Goal: Transaction & Acquisition: Book appointment/travel/reservation

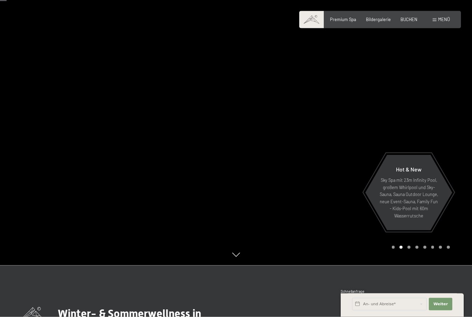
scroll to position [53, 0]
click at [408, 264] on div at bounding box center [354, 105] width 236 height 317
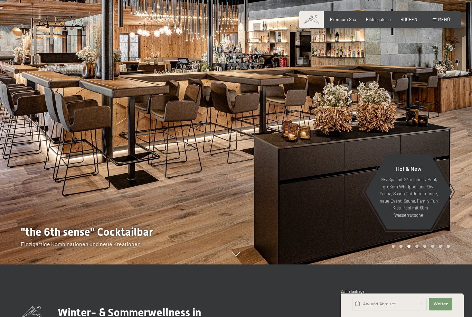
click at [420, 264] on div at bounding box center [354, 105] width 236 height 317
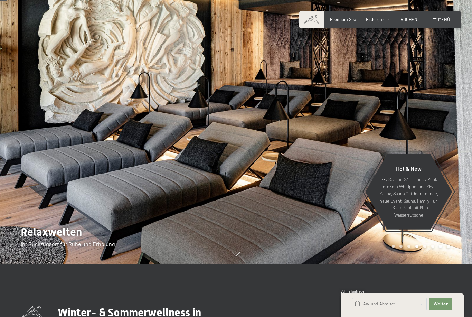
click at [414, 264] on div at bounding box center [354, 105] width 236 height 317
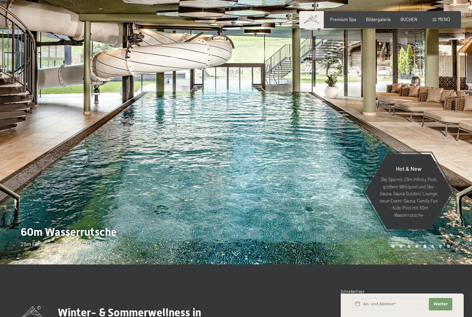
click at [433, 248] on div "Carousel Page 6" at bounding box center [432, 246] width 3 height 3
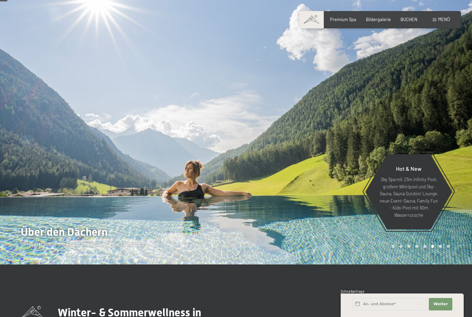
click at [443, 248] on div "Carousel Pagination" at bounding box center [419, 246] width 60 height 3
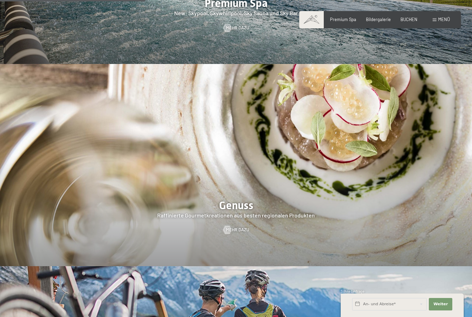
scroll to position [1037, 0]
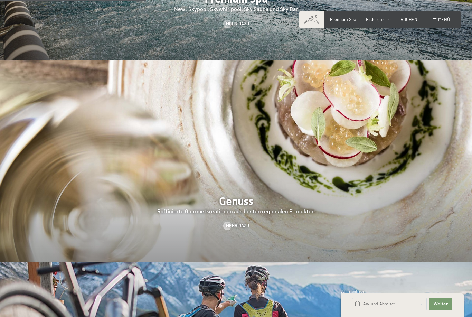
click at [53, 206] on div at bounding box center [236, 161] width 472 height 202
click at [243, 223] on span "Mehr dazu" at bounding box center [237, 226] width 23 height 6
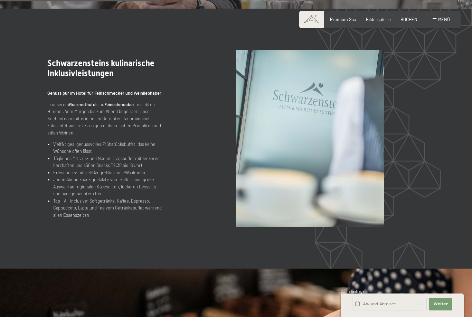
scroll to position [685, 0]
click at [6, 180] on section ".st0{fill:none;stroke:#FFFFFF;stroke-width:2;stroke-linecap:round;stroke-miterl…" at bounding box center [236, 138] width 472 height 260
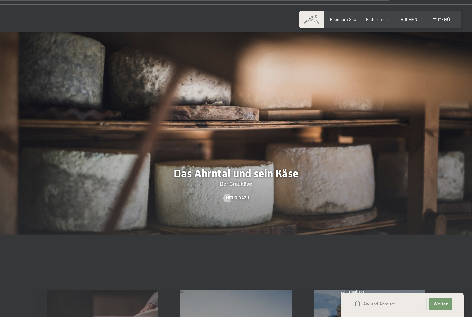
scroll to position [1737, 0]
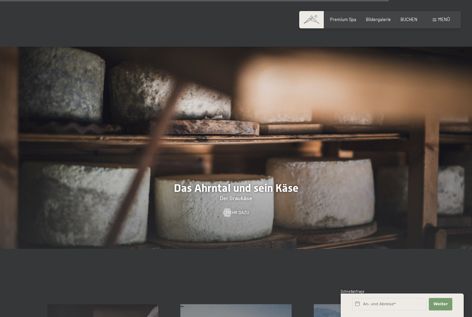
click at [381, 22] on div "Premium Spa Bildergalerie BUCHEN" at bounding box center [368, 20] width 117 height 6
click at [372, 18] on span "Bildergalerie" at bounding box center [378, 20] width 25 height 6
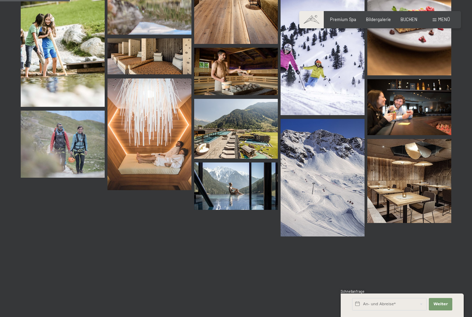
scroll to position [1018, 0]
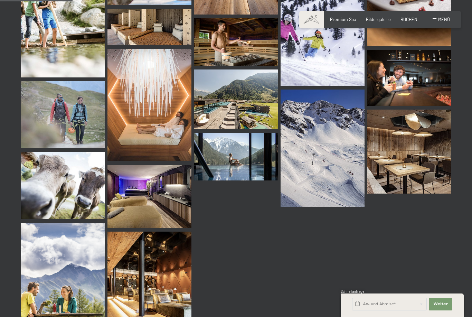
click at [441, 21] on span "Menü" at bounding box center [444, 20] width 12 height 6
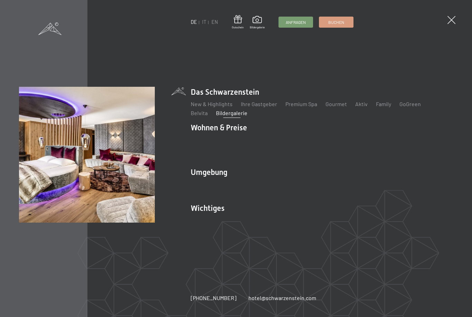
click at [261, 143] on link "Zimmer & Preise" at bounding box center [264, 139] width 40 height 7
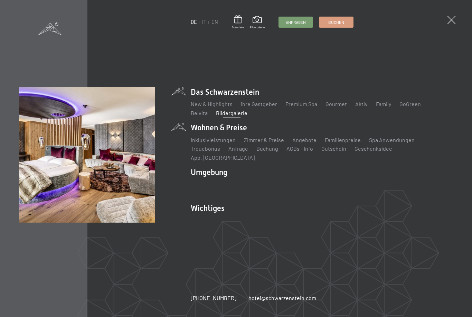
click at [263, 152] on link "Buchung" at bounding box center [267, 148] width 22 height 7
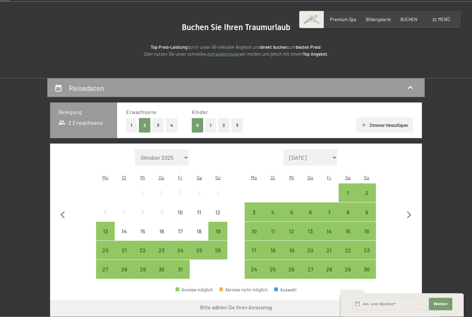
scroll to position [54, 0]
click at [175, 123] on button "4" at bounding box center [172, 125] width 12 height 14
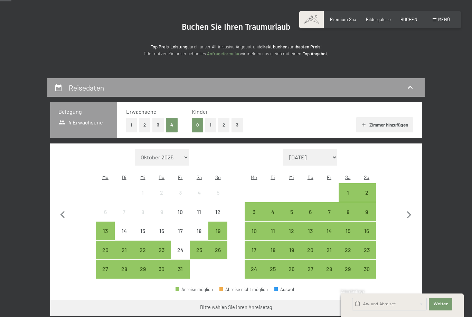
click at [383, 122] on button "Zimmer hinzufügen" at bounding box center [384, 124] width 56 height 15
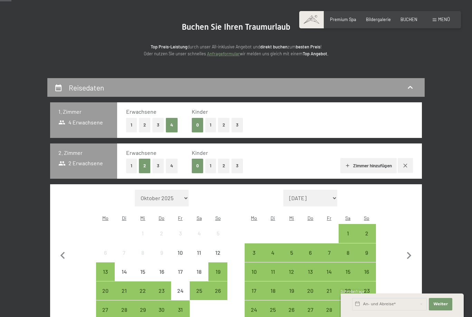
click at [133, 162] on button "1" at bounding box center [131, 166] width 11 height 14
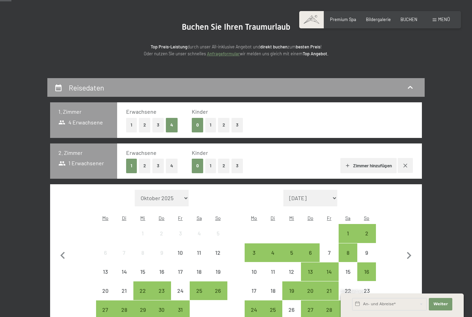
click at [146, 121] on button "2" at bounding box center [144, 125] width 11 height 14
click at [344, 160] on button "Zimmer hinzufügen" at bounding box center [368, 165] width 56 height 15
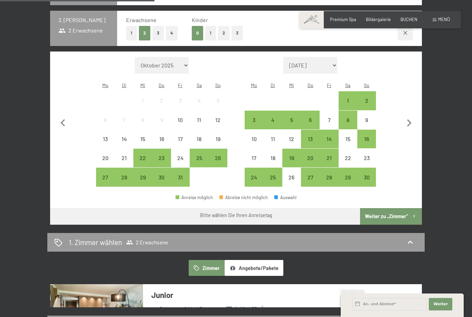
scroll to position [227, 0]
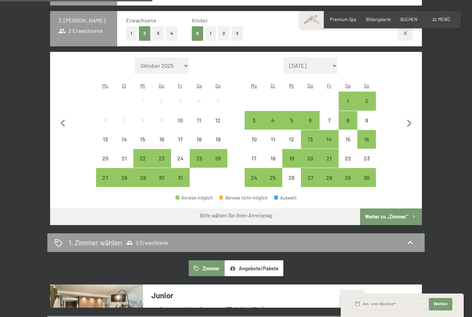
click at [182, 60] on select "Oktober 2025 November 2025 Dezember 2025 Januar 2026 Februar 2026 März 2026 Apr…" at bounding box center [162, 65] width 54 height 17
select select "2027-06-01"
select select "2027-07-01"
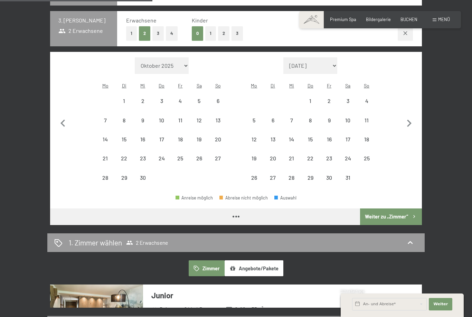
select select "2027-06-01"
select select "2027-07-01"
click at [182, 98] on div "4" at bounding box center [180, 106] width 17 height 17
select select "2027-06-01"
select select "2027-07-01"
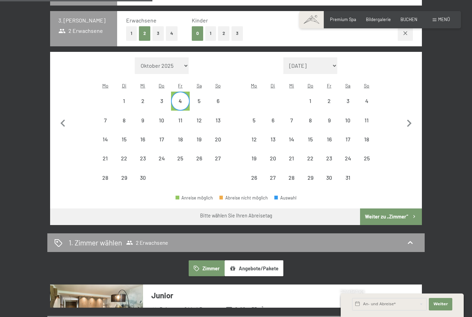
click at [181, 117] on div "11" at bounding box center [180, 125] width 17 height 17
select select "2027-06-01"
select select "2027-07-01"
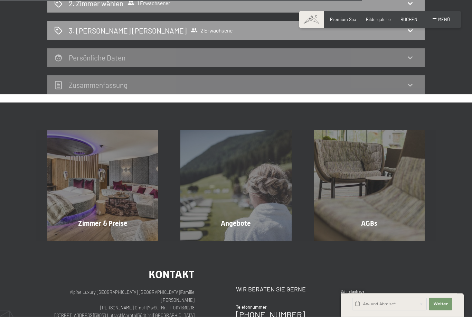
scroll to position [612, 0]
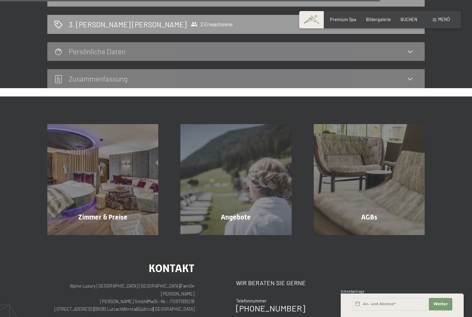
click at [233, 210] on div "Angebote Mehr erfahren" at bounding box center [235, 179] width 133 height 111
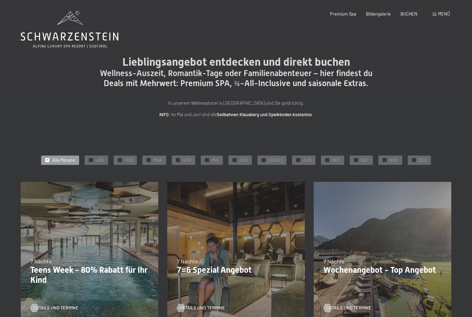
click at [243, 157] on span "JUN" at bounding box center [243, 160] width 8 height 6
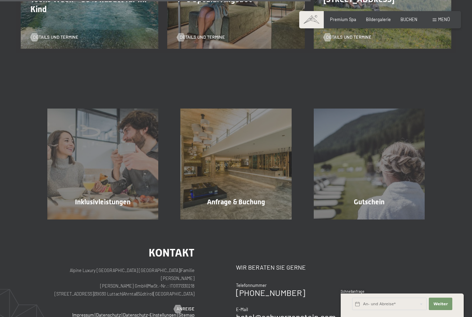
scroll to position [270, 0]
click at [75, 199] on div "Inklusivleistungen Mehr erfahren" at bounding box center [102, 164] width 133 height 111
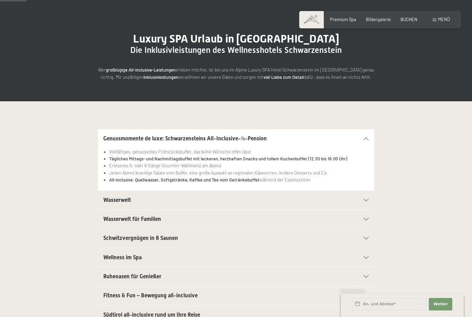
scroll to position [53, 0]
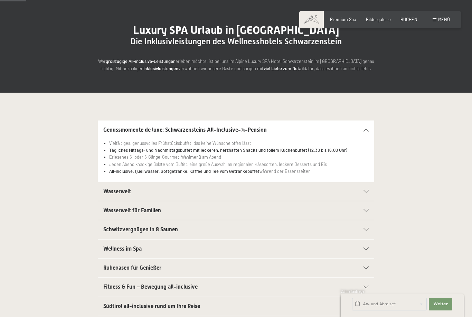
click at [117, 189] on span "Wasserwelt" at bounding box center [117, 191] width 28 height 7
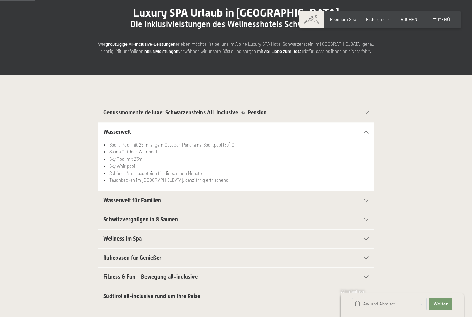
scroll to position [70, 0]
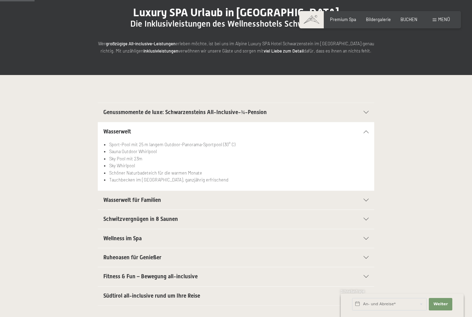
click at [143, 293] on span "Südtirol all-inclusive rund um Ihre Reise" at bounding box center [151, 295] width 97 height 7
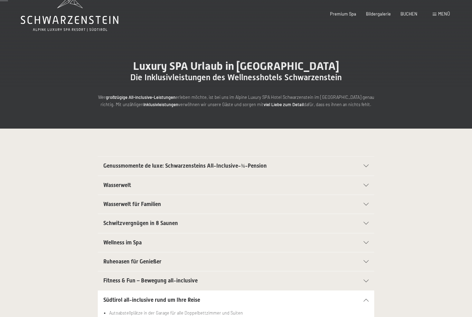
scroll to position [0, 0]
